Goal: Task Accomplishment & Management: Use online tool/utility

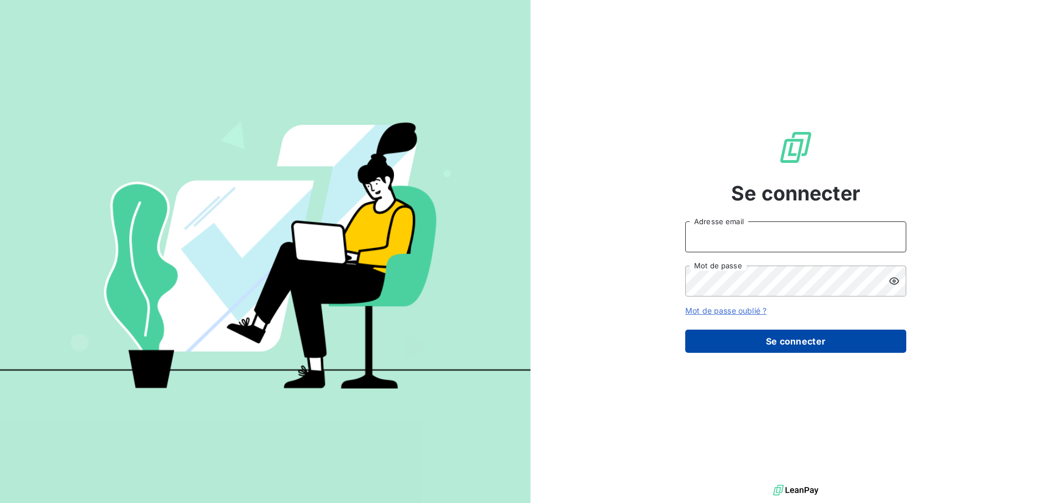
type input "[PERSON_NAME][EMAIL_ADDRESS][DOMAIN_NAME]"
click at [788, 347] on button "Se connecter" at bounding box center [795, 341] width 221 height 23
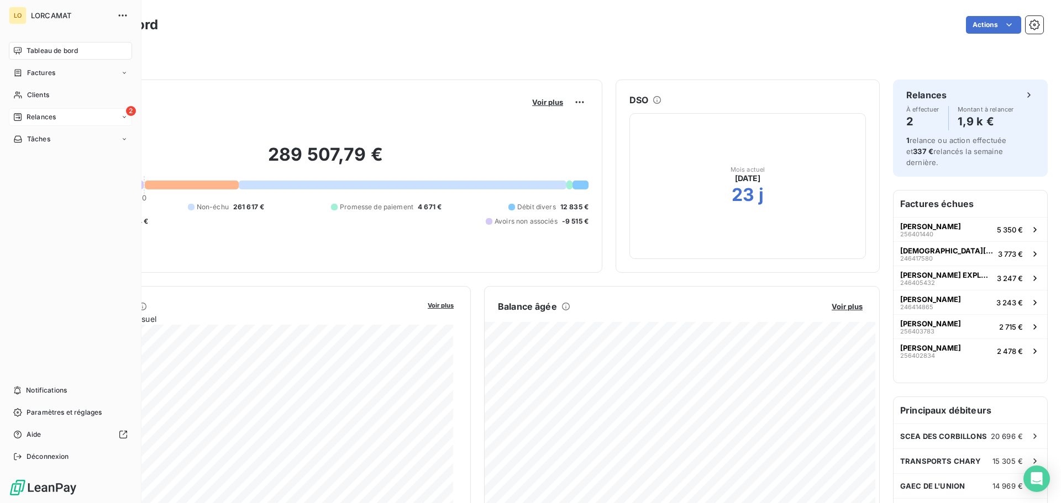
click at [36, 117] on span "Relances" at bounding box center [41, 117] width 29 height 10
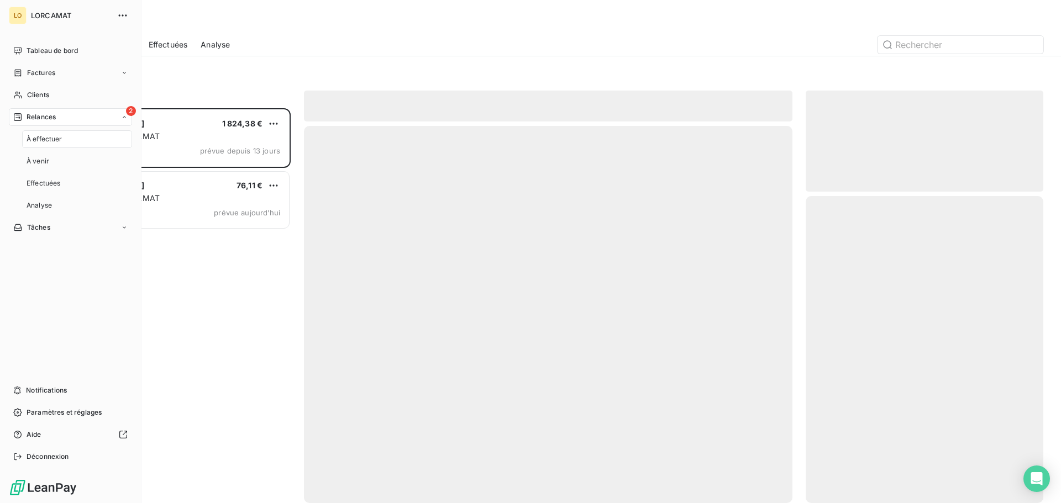
scroll to position [387, 229]
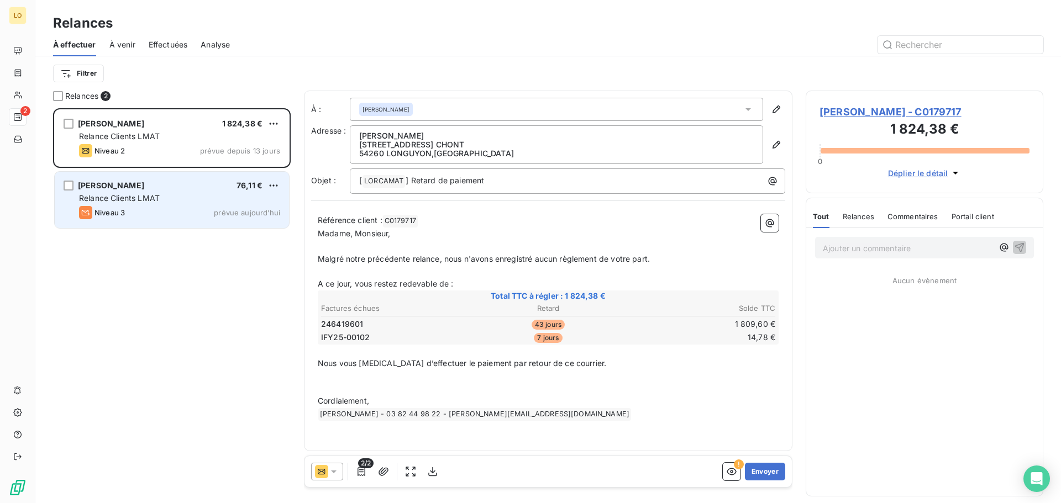
click at [181, 198] on div "Relance Clients LMAT" at bounding box center [179, 198] width 201 height 11
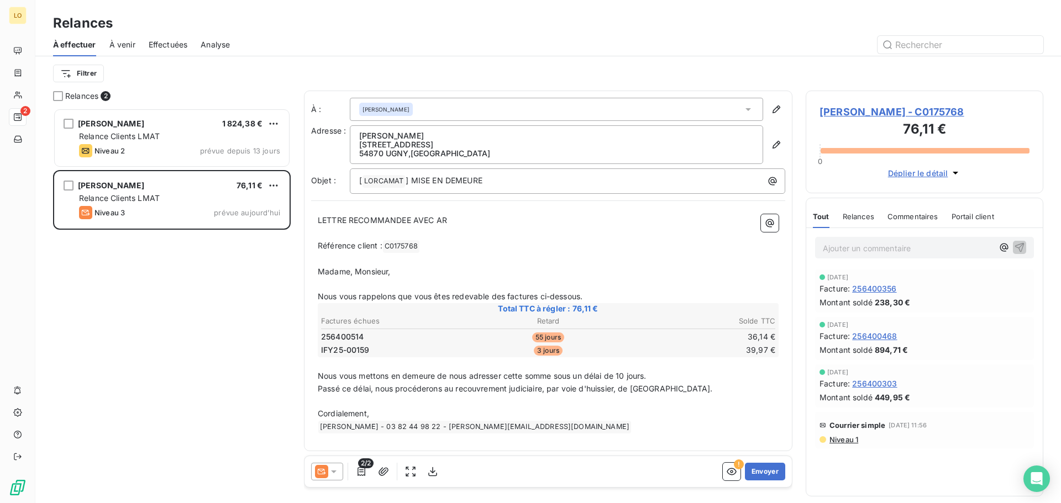
click at [172, 313] on div "[PERSON_NAME] 1 824,38 € Relance Clients LMAT Niveau 2 prévue depuis 13 jours […" at bounding box center [172, 305] width 238 height 395
click at [211, 311] on div "[PERSON_NAME] 1 824,38 € Relance Clients LMAT Niveau 2 prévue depuis 13 jours […" at bounding box center [172, 305] width 238 height 395
click at [201, 307] on div "[PERSON_NAME] 1 824,38 € Relance Clients LMAT Niveau 2 prévue depuis 13 jours […" at bounding box center [172, 305] width 238 height 395
click at [159, 361] on div "[PERSON_NAME] 1 824,38 € Relance Clients LMAT Niveau 2 prévue depuis 13 jours […" at bounding box center [172, 305] width 238 height 395
click at [149, 379] on div "[PERSON_NAME] 1 824,38 € Relance Clients LMAT Niveau 2 prévue depuis 13 jours […" at bounding box center [172, 305] width 238 height 395
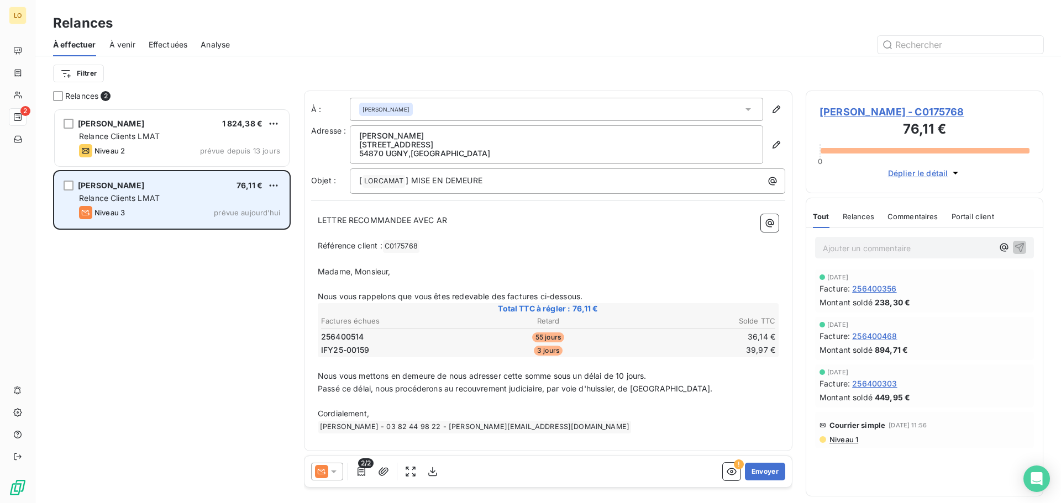
click at [174, 209] on div "Niveau 3 prévue aujourd’hui" at bounding box center [179, 212] width 201 height 13
click at [186, 198] on div "Relance Clients LMAT" at bounding box center [179, 198] width 201 height 11
click at [187, 205] on div "[PERSON_NAME] 76,11 € Relance Clients LMAT Niveau 3 prévue [DATE]" at bounding box center [172, 200] width 234 height 56
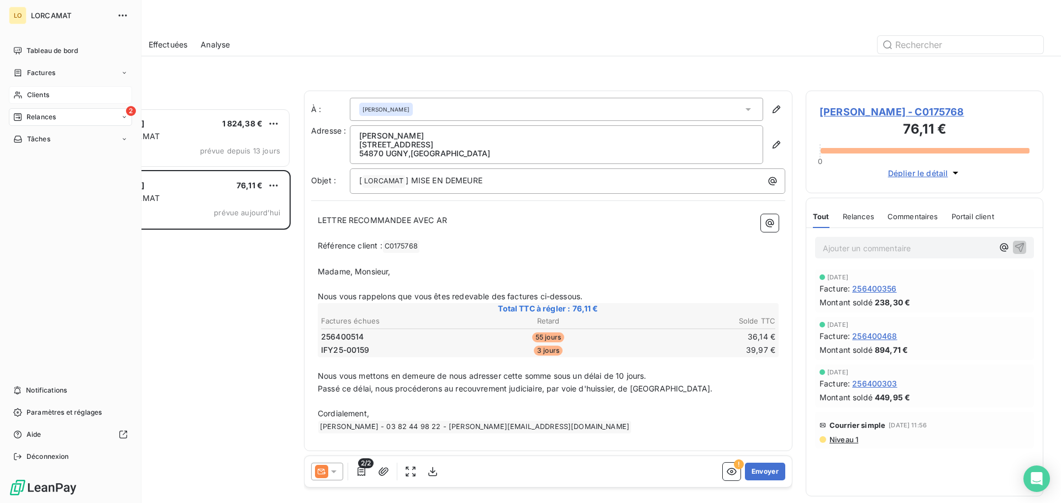
click at [50, 91] on div "Clients" at bounding box center [70, 95] width 123 height 18
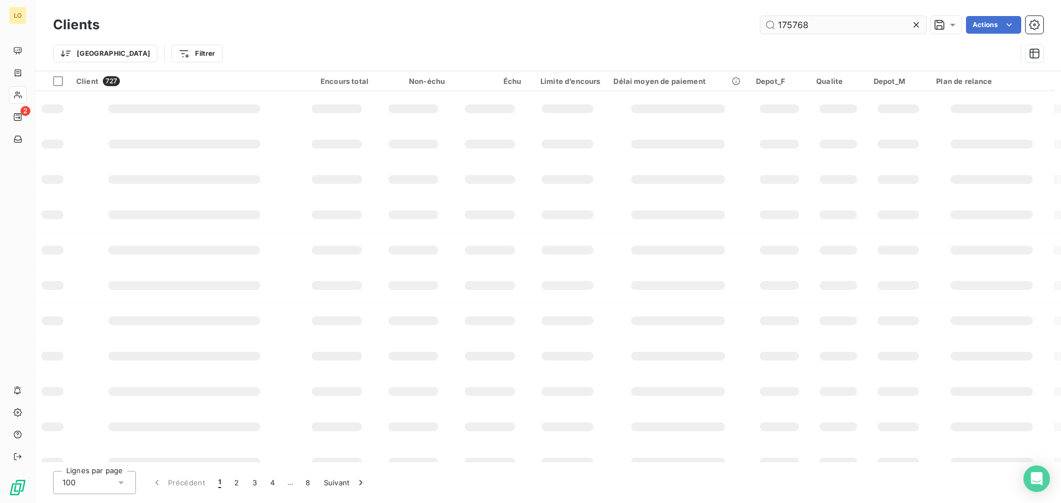
type input "175768"
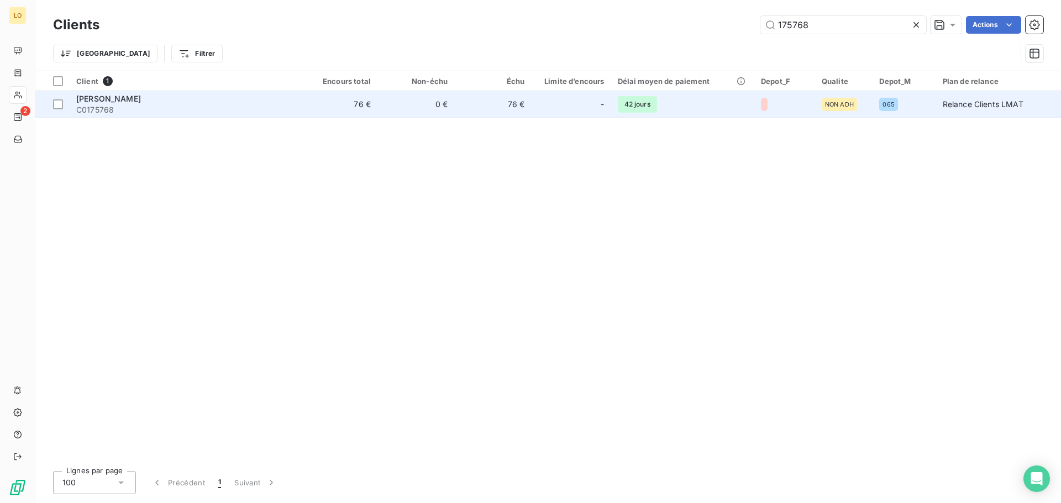
click at [129, 103] on div "[PERSON_NAME]" at bounding box center [185, 98] width 218 height 11
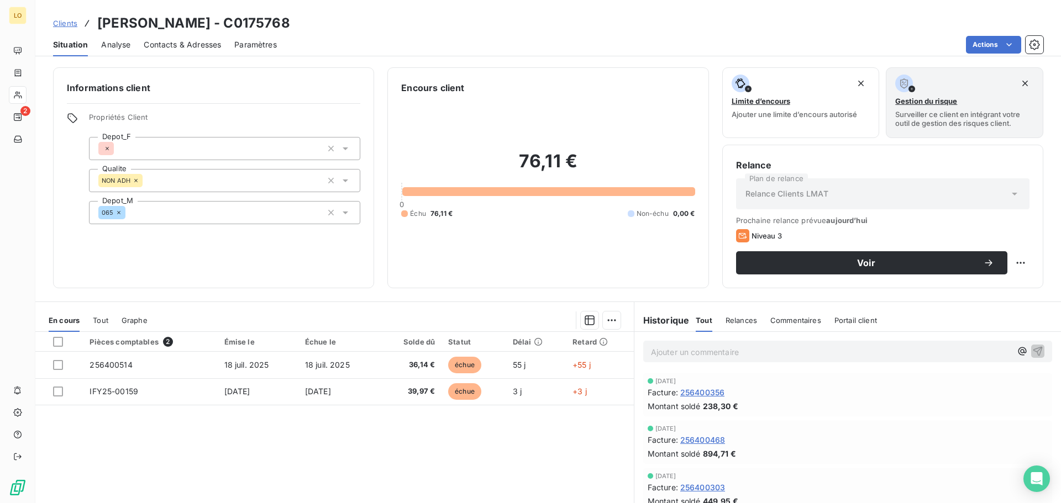
click at [222, 449] on div "Pièces comptables 2 Émise le Échue le Solde dû Statut Délai Retard 256400514 [D…" at bounding box center [334, 438] width 599 height 213
click at [59, 342] on div at bounding box center [58, 342] width 10 height 10
click at [610, 318] on html "LO 2 Clients [PERSON_NAME] - C0175768 Situation Analyse Contacts & Adresses Par…" at bounding box center [530, 251] width 1061 height 503
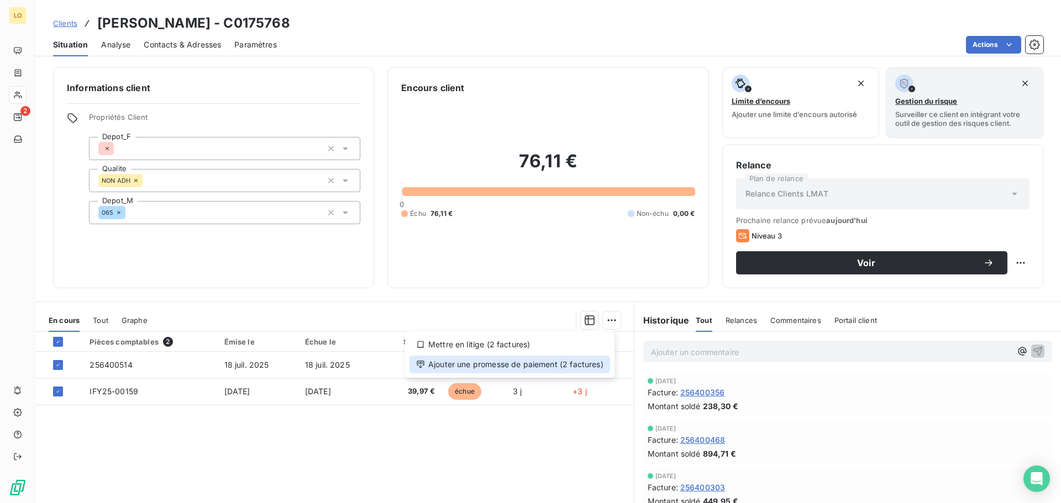
click at [507, 364] on div "Ajouter une promesse de paiement (2 factures)" at bounding box center [510, 365] width 201 height 18
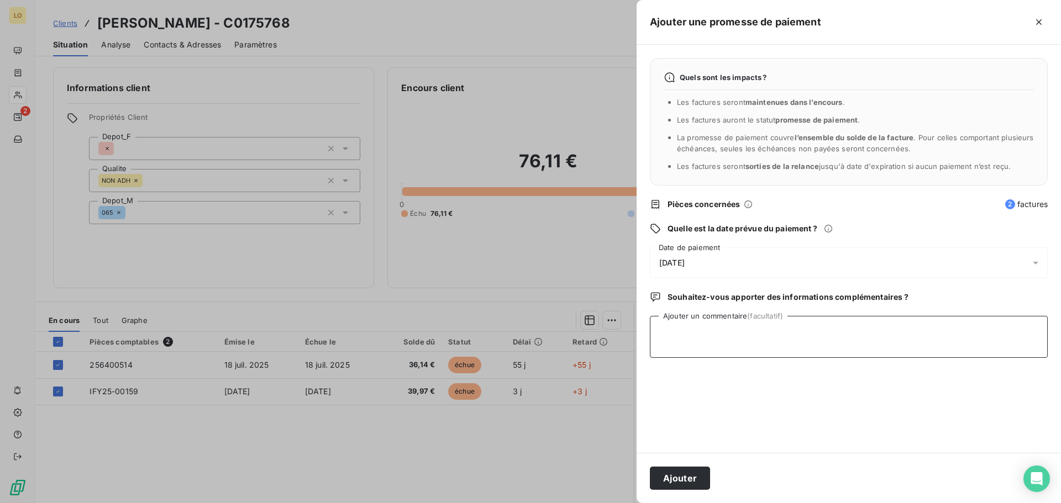
click at [667, 330] on textarea "Ajouter un commentaire (facultatif)" at bounding box center [849, 337] width 398 height 42
click at [1037, 260] on icon at bounding box center [1035, 263] width 11 height 11
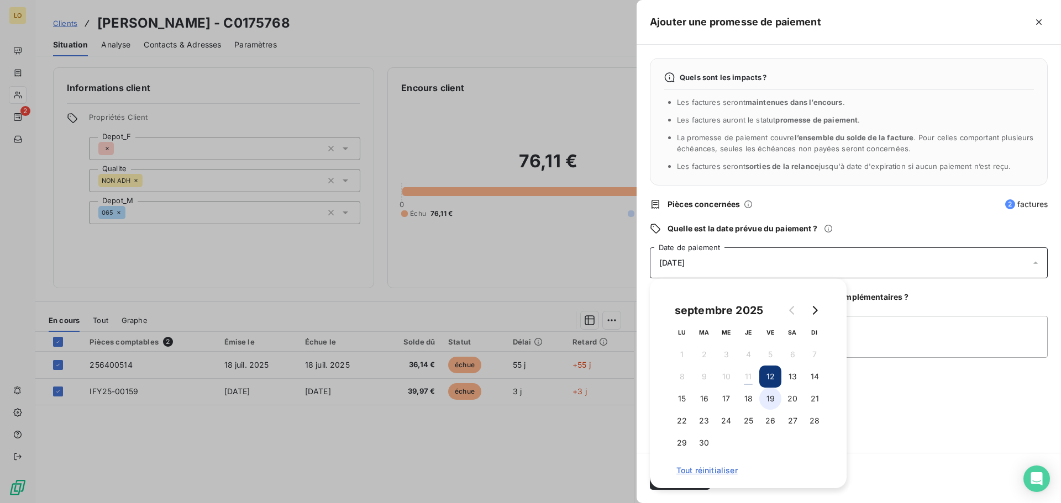
click at [774, 403] on button "19" at bounding box center [770, 399] width 22 height 22
click at [888, 334] on textarea "Ajouter un commentaire (facultatif)" at bounding box center [849, 337] width 398 height 42
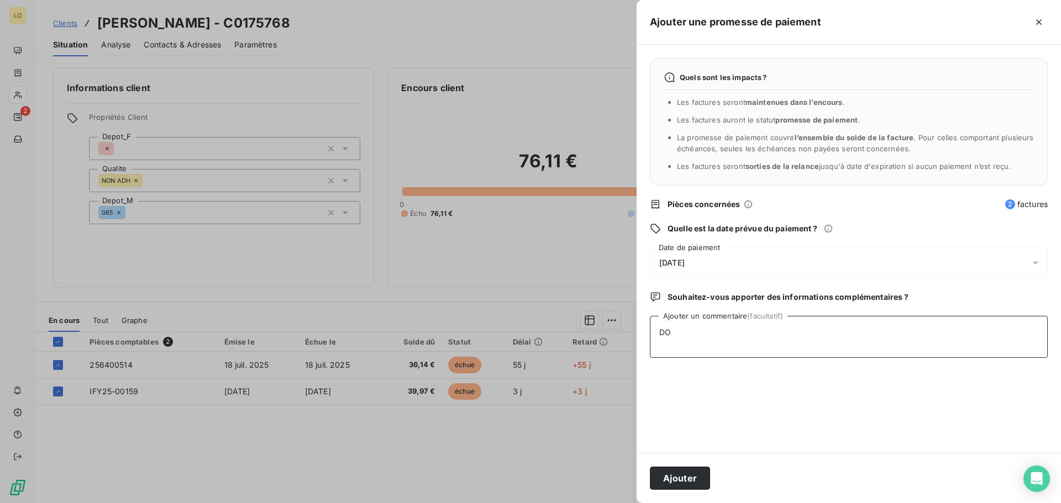
type textarea "D"
drag, startPoint x: 715, startPoint y: 332, endPoint x: 658, endPoint y: 332, distance: 56.4
click at [658, 332] on textarea "@ MENARD" at bounding box center [849, 337] width 398 height 42
click at [759, 343] on textarea "Doit faire le virement des 36.14€, doit ramener des palettes, si possible enlev…" at bounding box center [849, 337] width 398 height 42
click at [726, 340] on textarea "Doit faire le virement des 36.14€, doit ramener des palettes, si possible enlev…" at bounding box center [849, 337] width 398 height 42
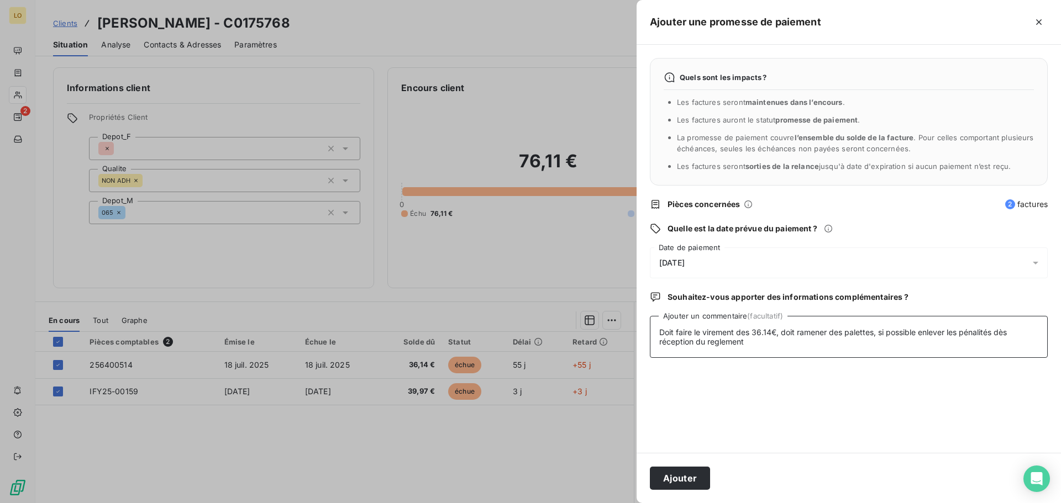
click at [737, 333] on textarea "Doit faire le virement des 36.14€, doit ramener des palettes, si possible enlev…" at bounding box center [849, 337] width 398 height 42
click at [715, 343] on textarea "Doit faire le virement des 36.14€, doit ramener des palettes, si possible enlev…" at bounding box center [849, 337] width 398 height 42
click at [764, 338] on textarea "Doit faire le virement des 36.14€, doit ramener des palettes, si possible enlev…" at bounding box center [849, 337] width 398 height 42
type textarea "Doit faire le virement des 36.14€, doit ramener des palettes, si possible enlev…"
click at [686, 474] on button "Ajouter" at bounding box center [680, 478] width 60 height 23
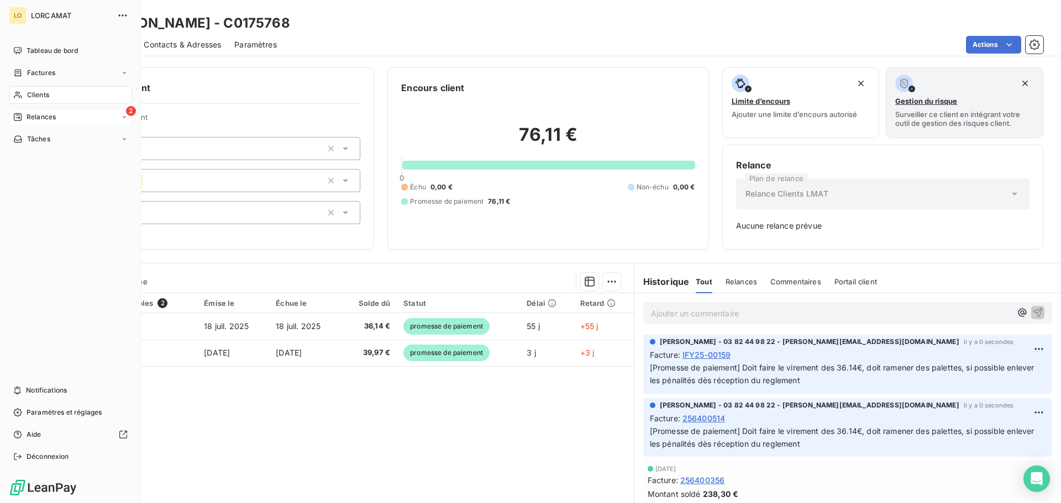
click at [45, 111] on div "2 Relances" at bounding box center [70, 117] width 123 height 18
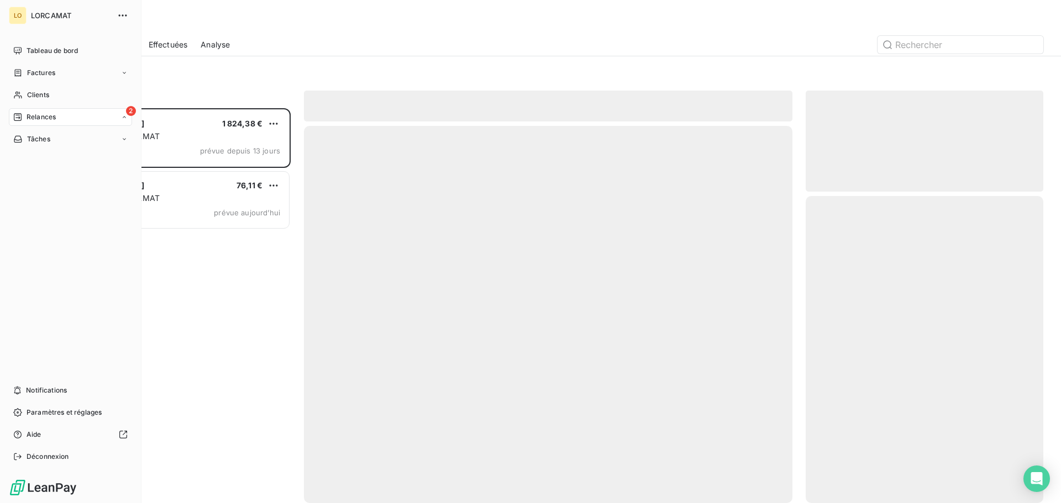
scroll to position [387, 229]
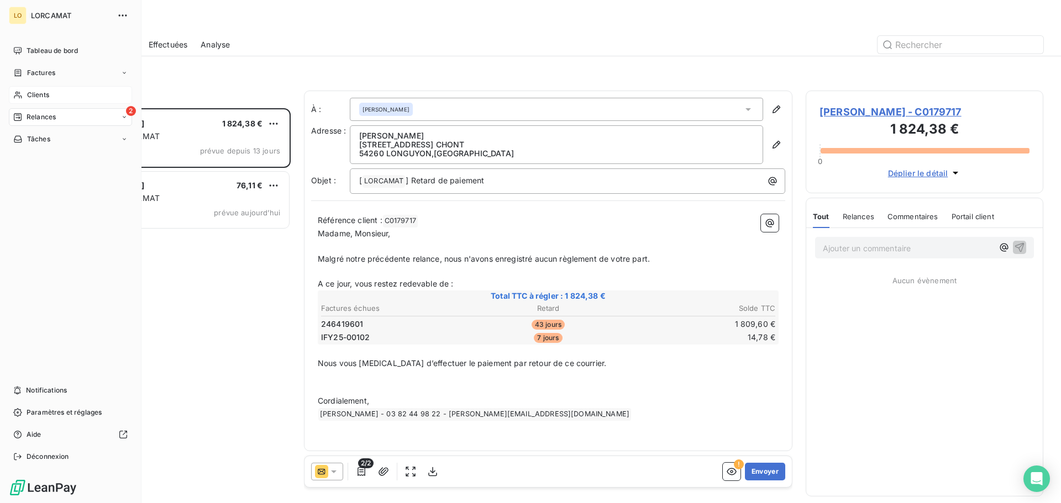
click at [33, 93] on span "Clients" at bounding box center [38, 95] width 22 height 10
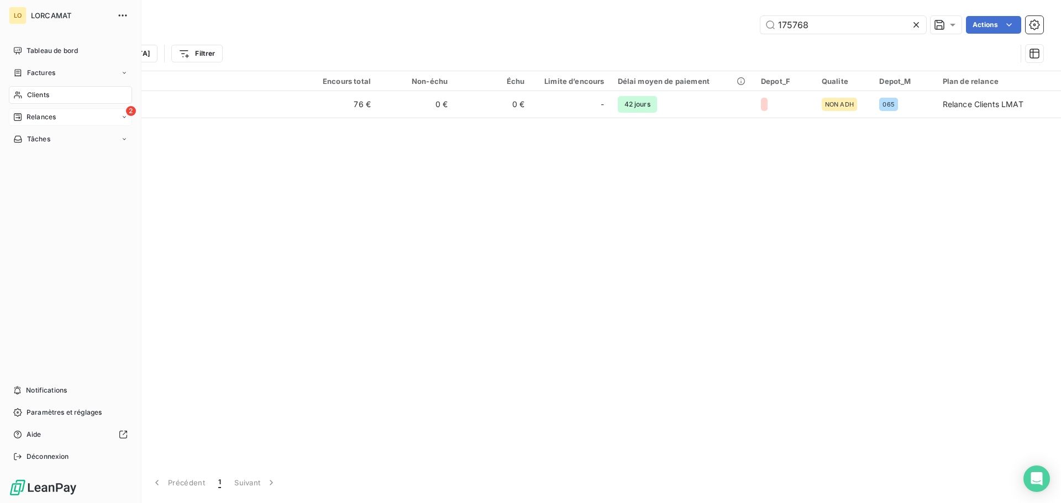
click at [49, 118] on span "Relances" at bounding box center [41, 117] width 29 height 10
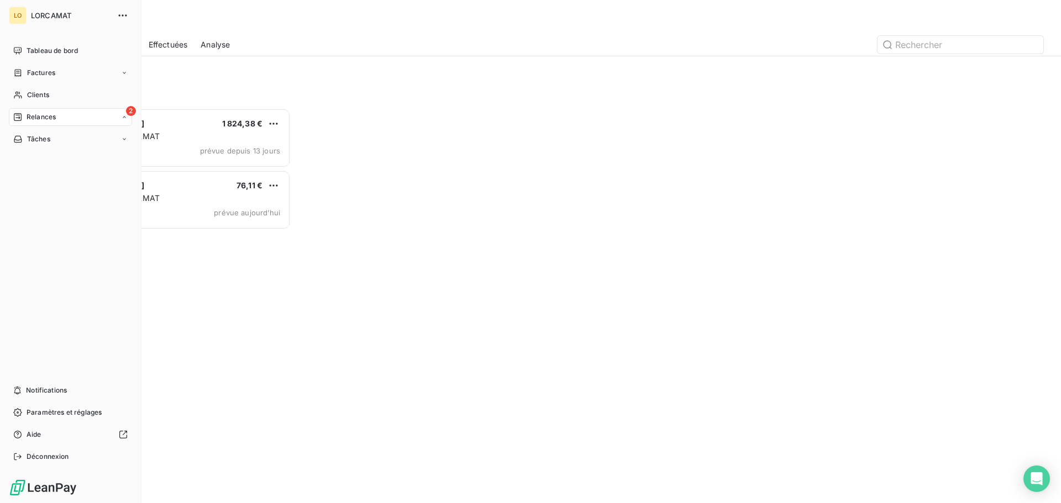
scroll to position [387, 229]
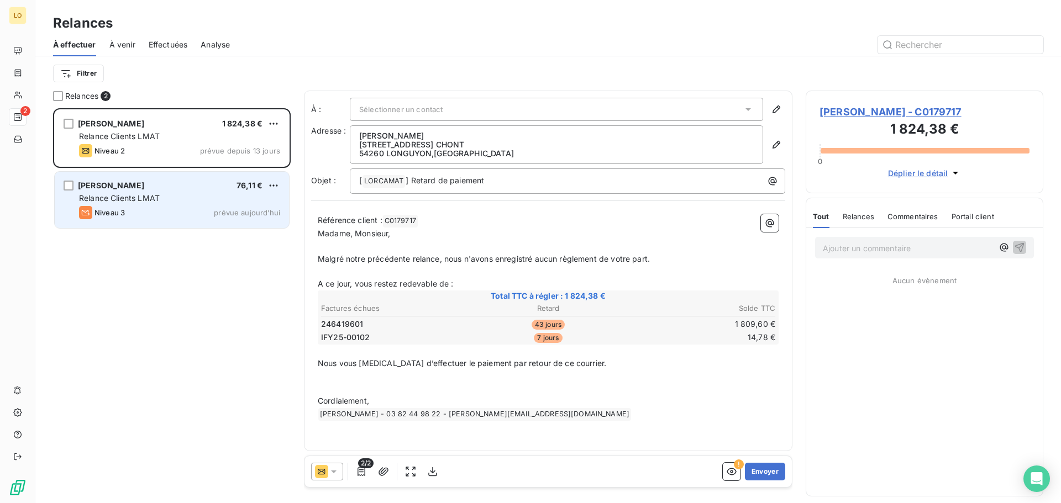
click at [187, 192] on div "[PERSON_NAME] 76,11 € Relance Clients LMAT Niveau 3 prévue [DATE]" at bounding box center [172, 200] width 234 height 56
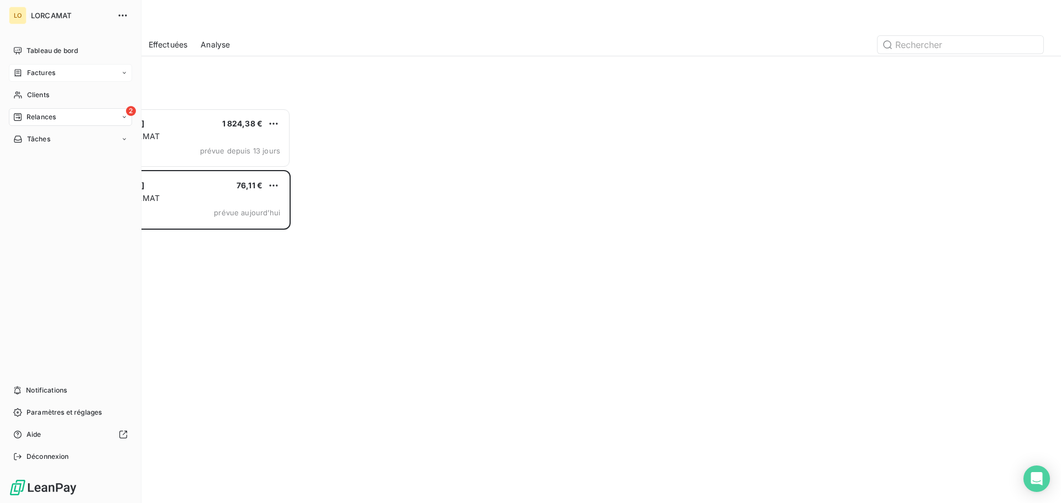
click at [85, 69] on div "Factures" at bounding box center [70, 73] width 123 height 18
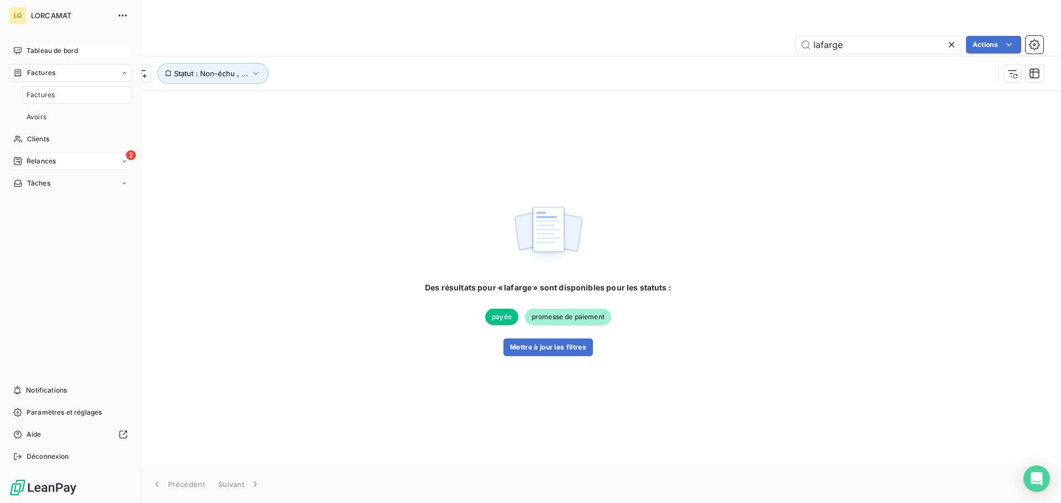
click at [69, 50] on span "Tableau de bord" at bounding box center [52, 51] width 51 height 10
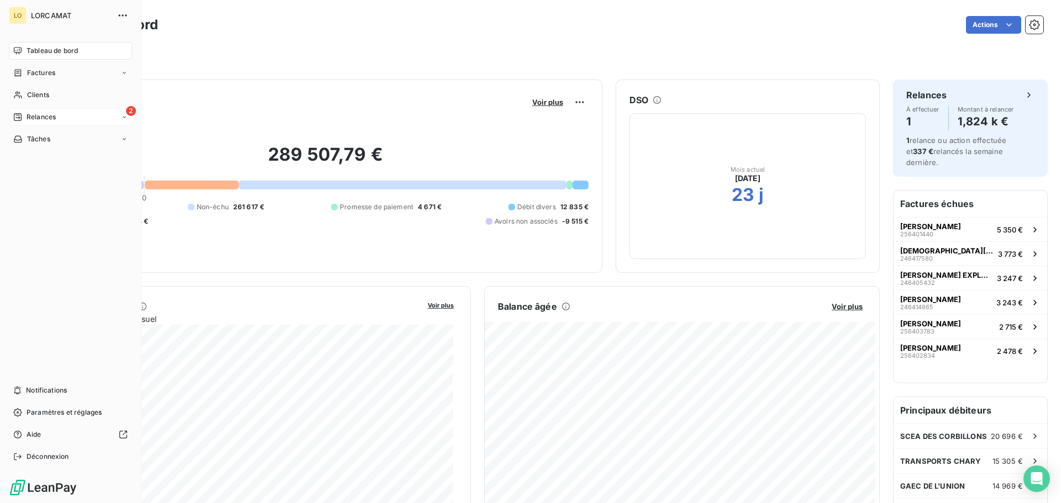
click at [50, 122] on span "Relances" at bounding box center [41, 117] width 29 height 10
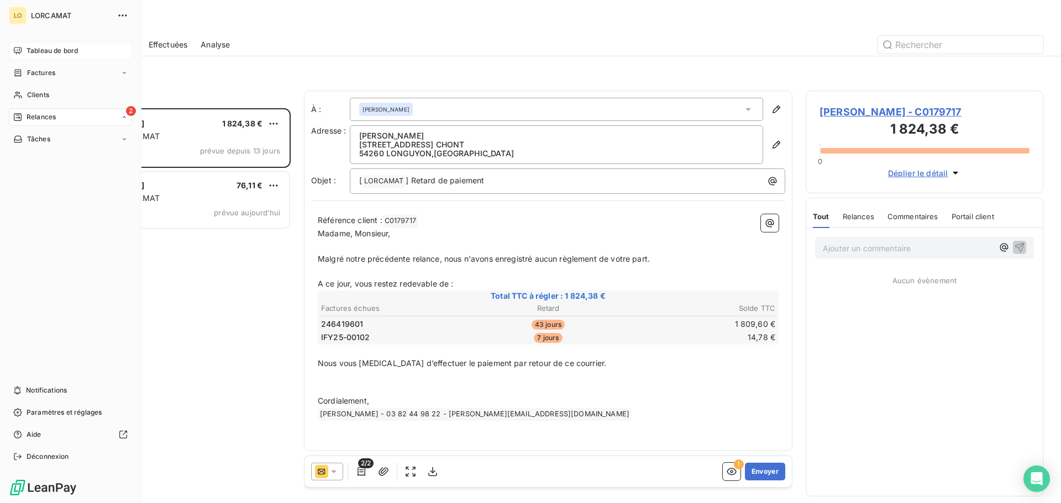
scroll to position [387, 229]
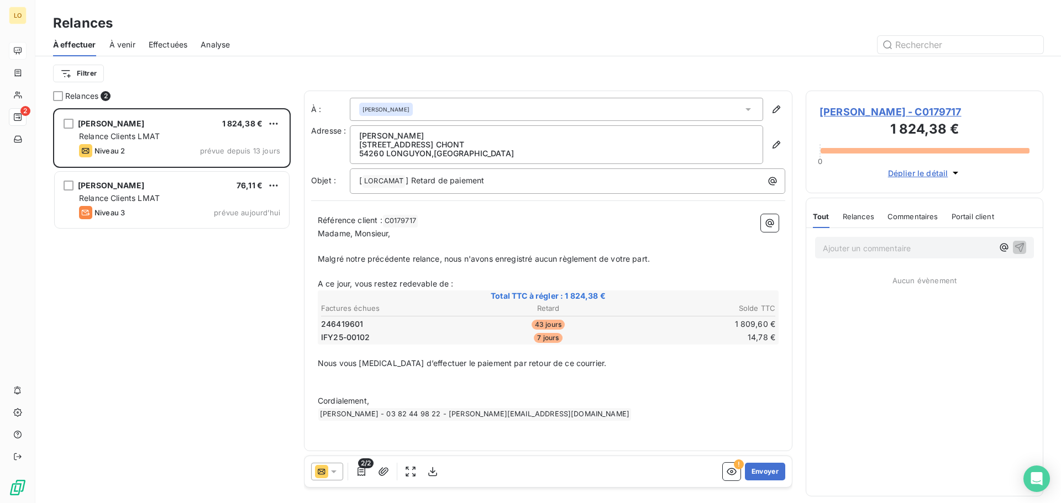
click at [165, 46] on span "Effectuées" at bounding box center [168, 44] width 39 height 11
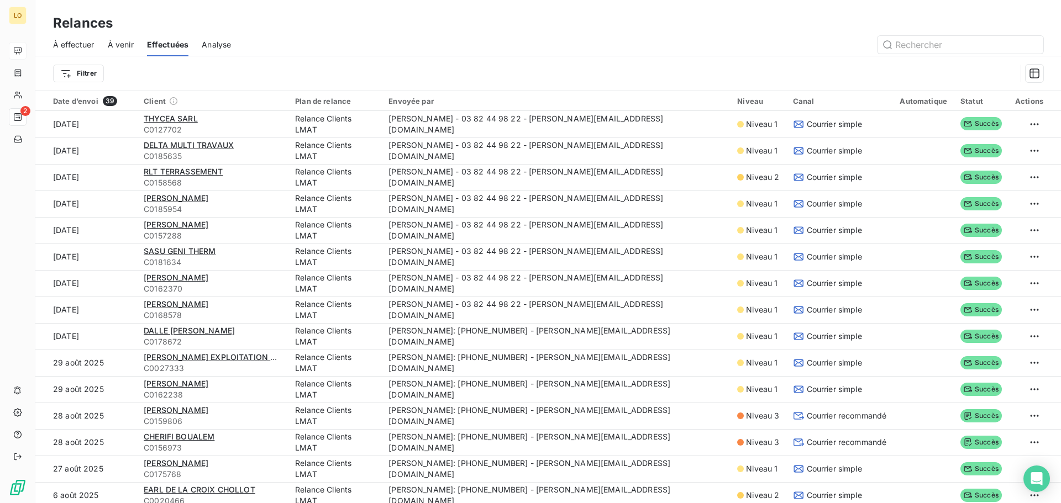
click at [211, 39] on span "Analyse" at bounding box center [216, 44] width 29 height 11
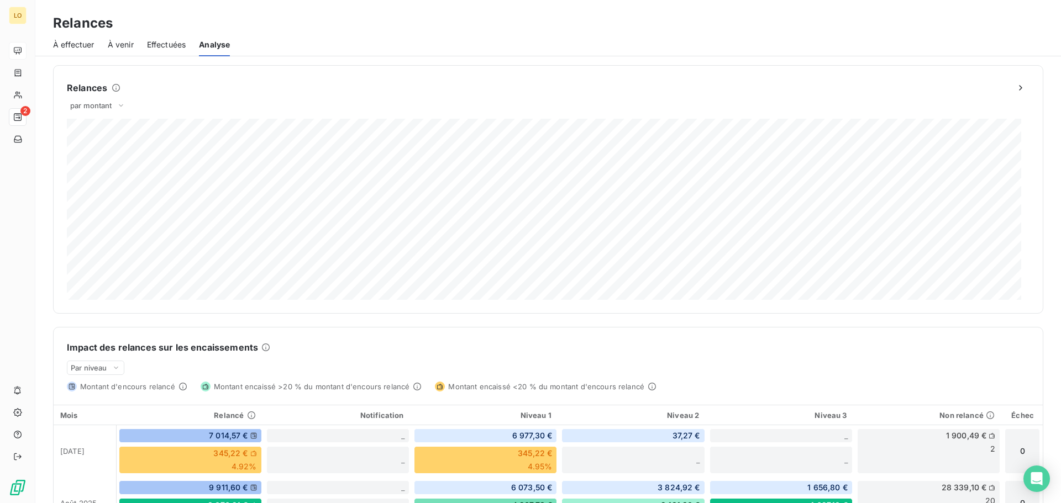
click at [170, 43] on span "Effectuées" at bounding box center [166, 44] width 39 height 11
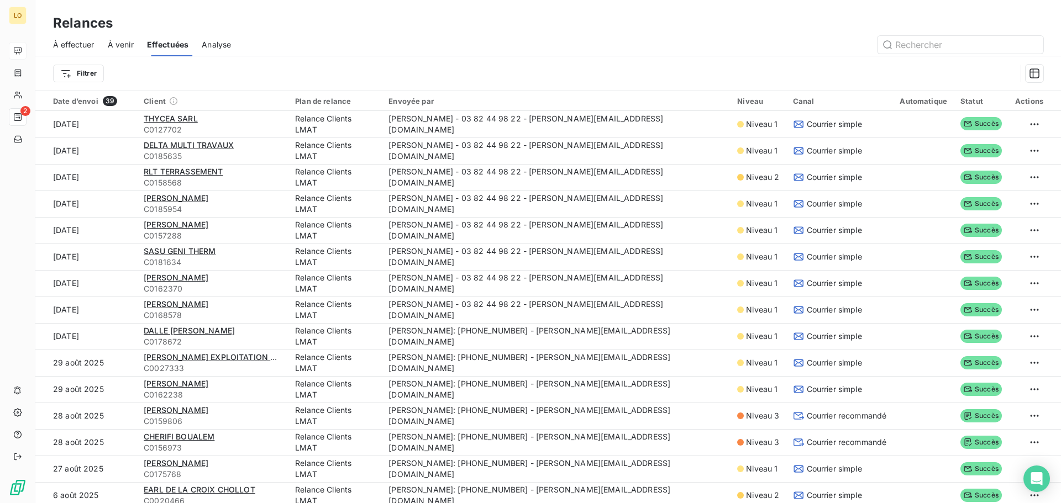
click at [132, 45] on span "À venir" at bounding box center [121, 44] width 26 height 11
